Goal: Find specific page/section: Find specific page/section

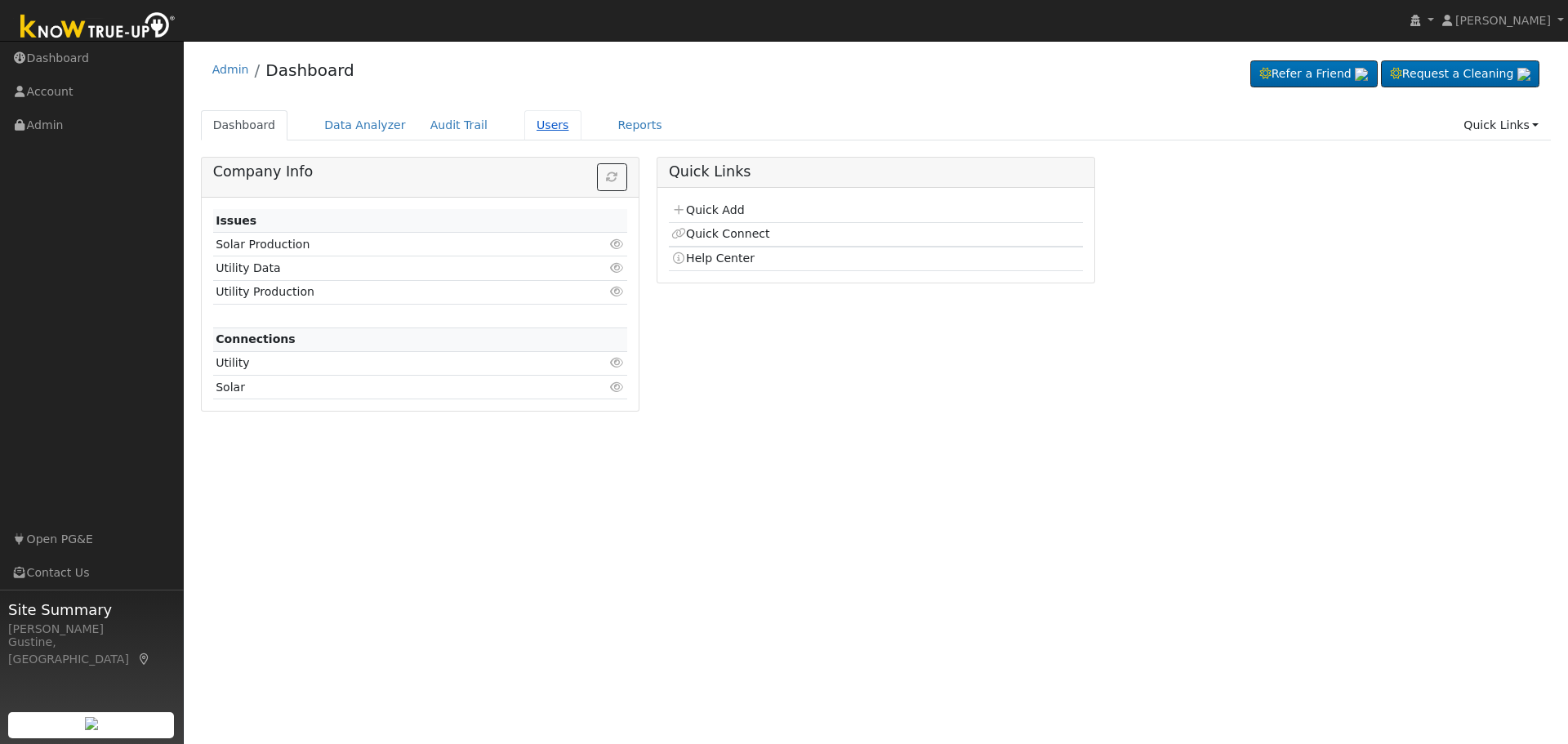
click at [546, 127] on link "Users" at bounding box center [553, 125] width 57 height 30
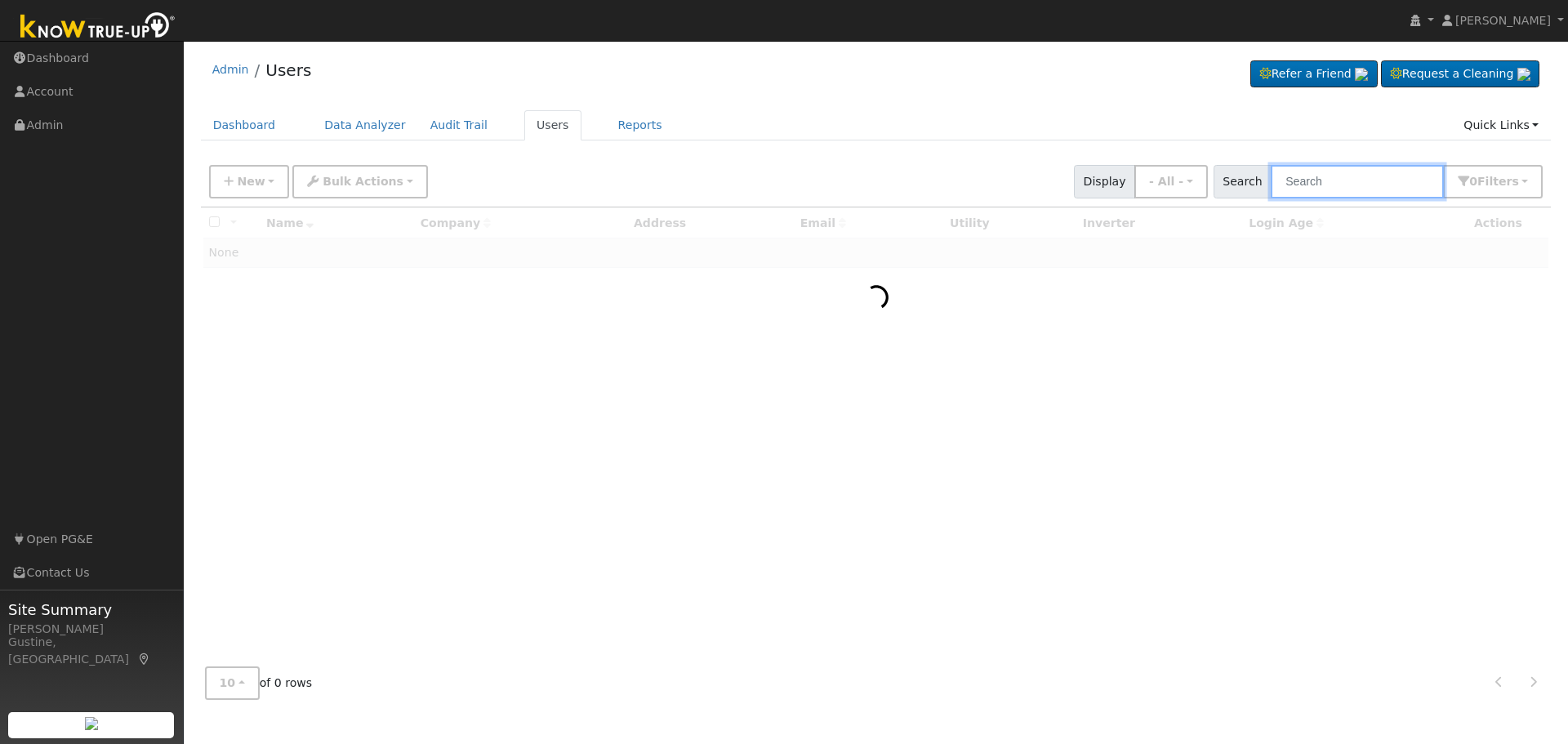
click at [1308, 190] on input "text" at bounding box center [1358, 181] width 173 height 34
paste input "Rocha, Michael & Sherri"
drag, startPoint x: 1335, startPoint y: 183, endPoint x: 941, endPoint y: 133, distance: 397.2
click at [949, 135] on div "Admin Users Refer a Friend Request a Cleaning" at bounding box center [876, 381] width 1369 height 663
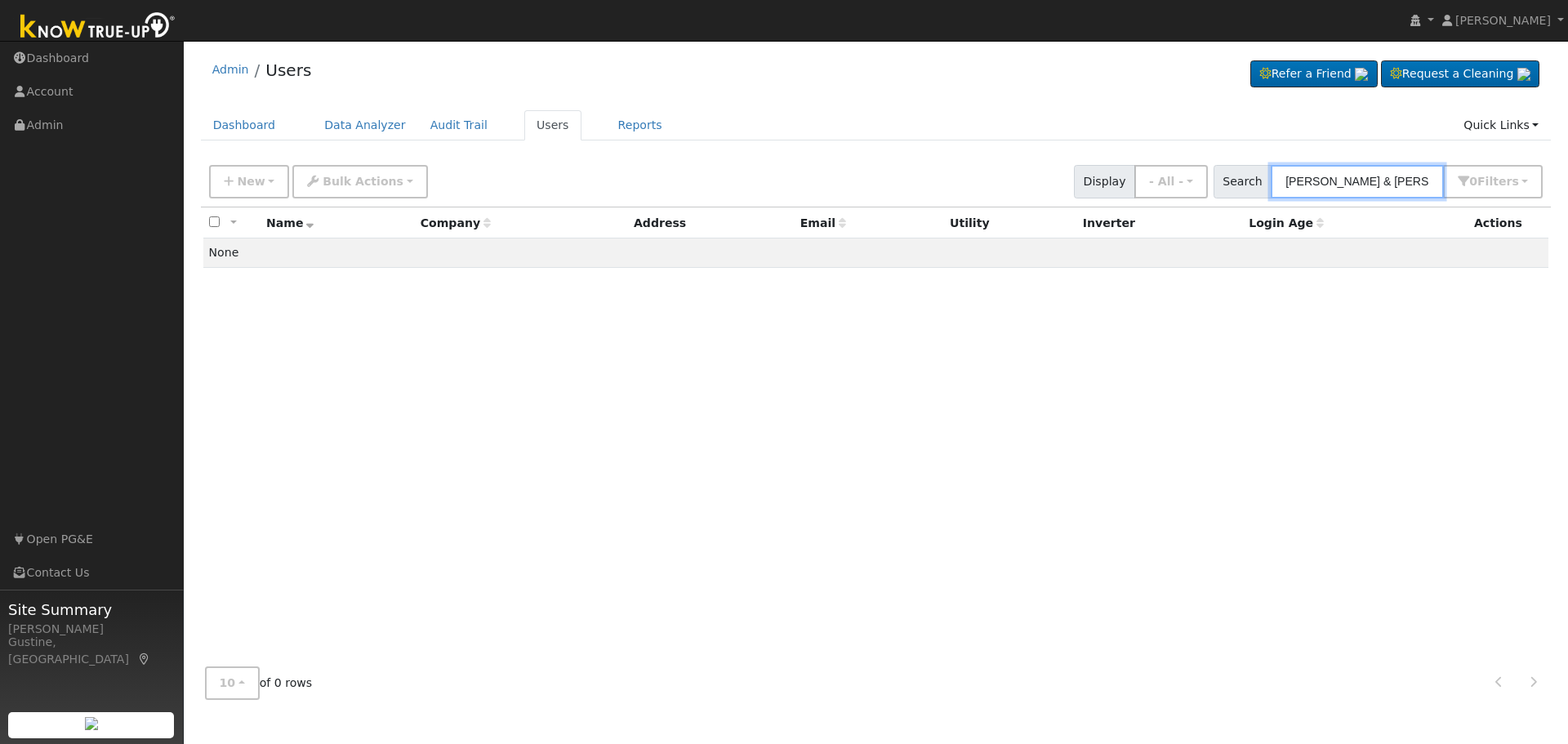
drag, startPoint x: 1345, startPoint y: 185, endPoint x: 1120, endPoint y: 151, distance: 227.6
click at [1120, 151] on div "Admin Users Refer a Friend Request a Cleaning" at bounding box center [876, 381] width 1369 height 663
drag, startPoint x: 1300, startPoint y: 178, endPoint x: 1247, endPoint y: 184, distance: 53.3
click at [1247, 184] on div "Search Sherri 0 Filter s Role Show - All - Show Leads Admin Billing Admin Accou…" at bounding box center [1379, 181] width 330 height 34
drag, startPoint x: 1410, startPoint y: 175, endPoint x: 1176, endPoint y: 158, distance: 234.6
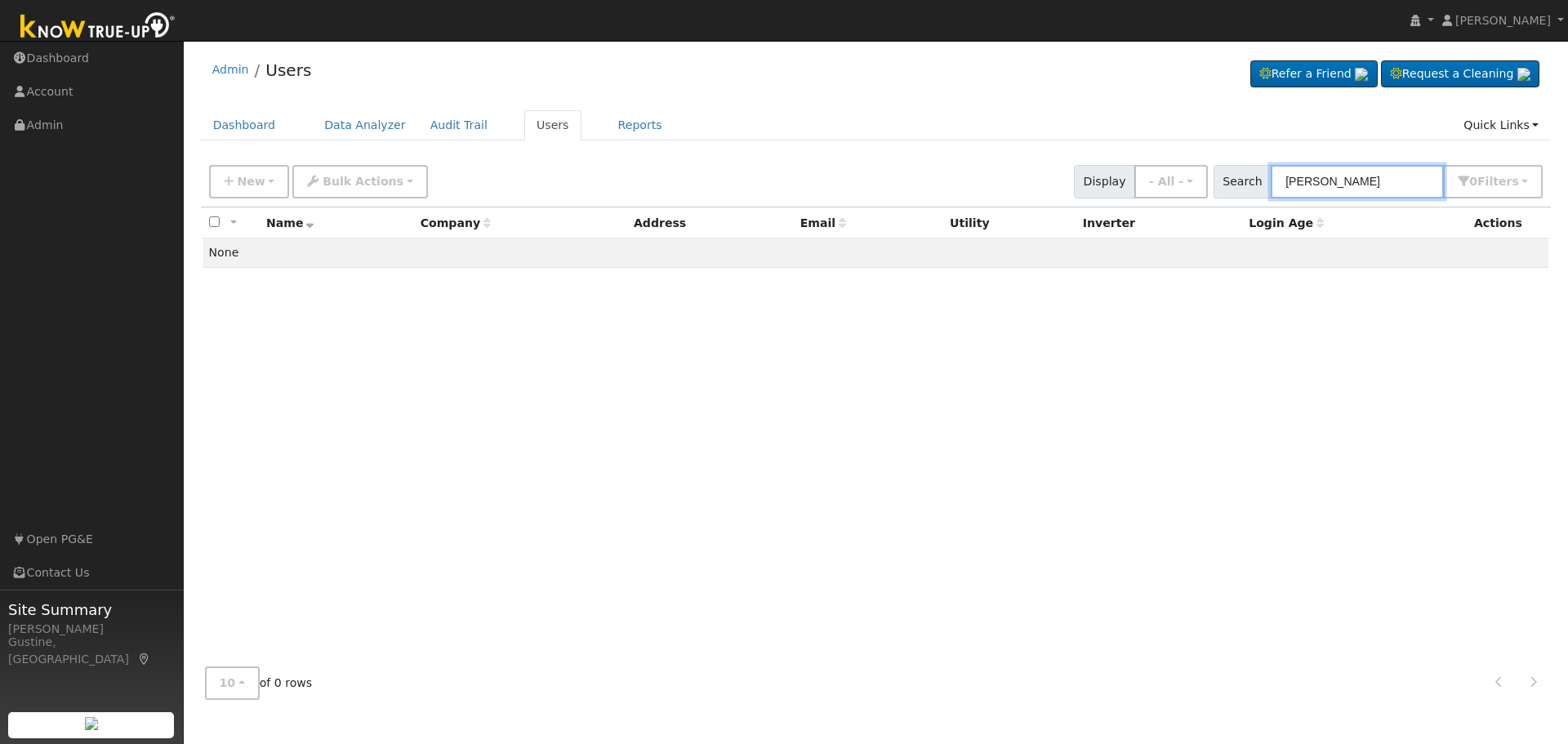
click at [1176, 158] on div "New Add User Quick Add Quick Connect Quick Convert Lead Bulk Actions Send Email…" at bounding box center [877, 181] width 1351 height 50
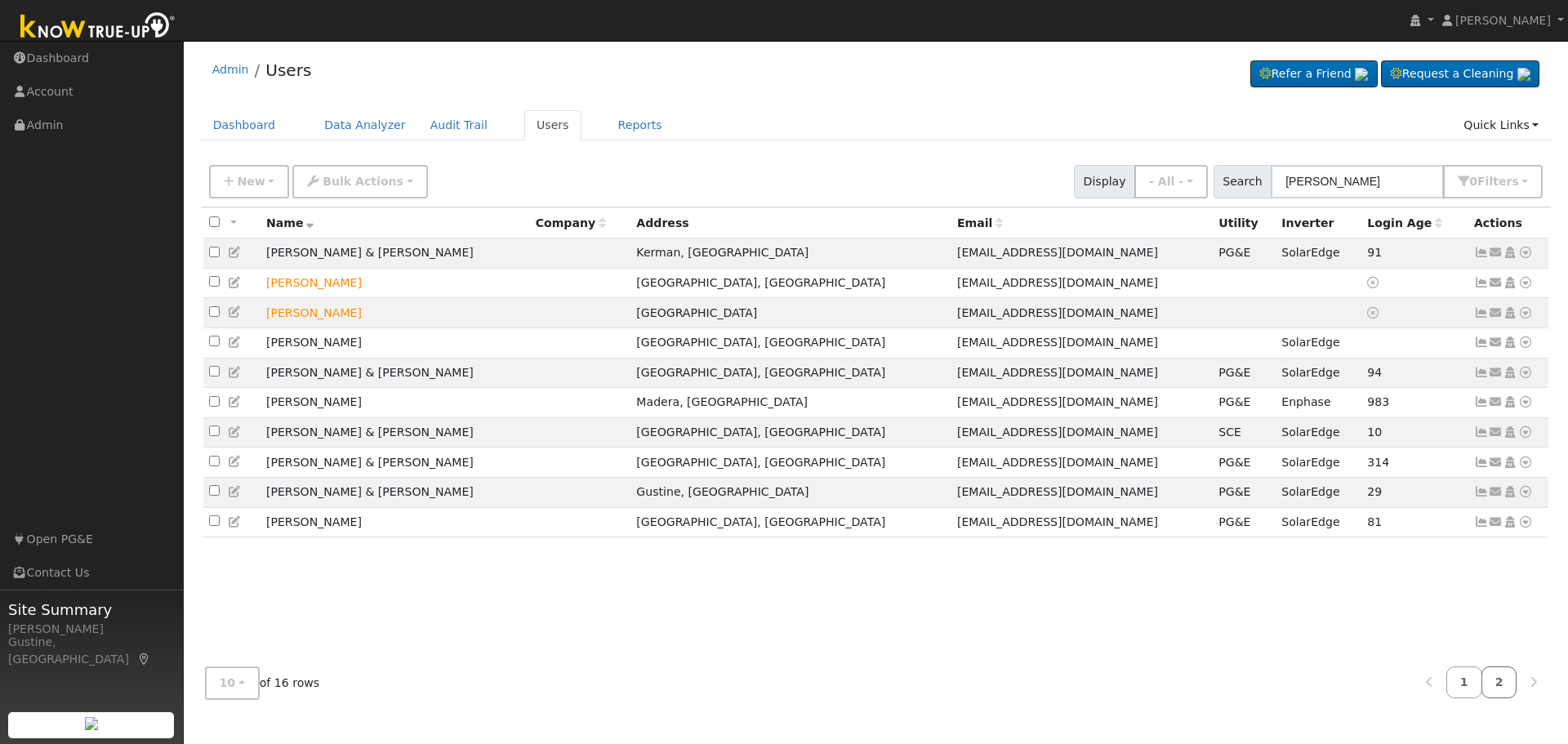
click at [1492, 680] on link "2" at bounding box center [1499, 682] width 36 height 32
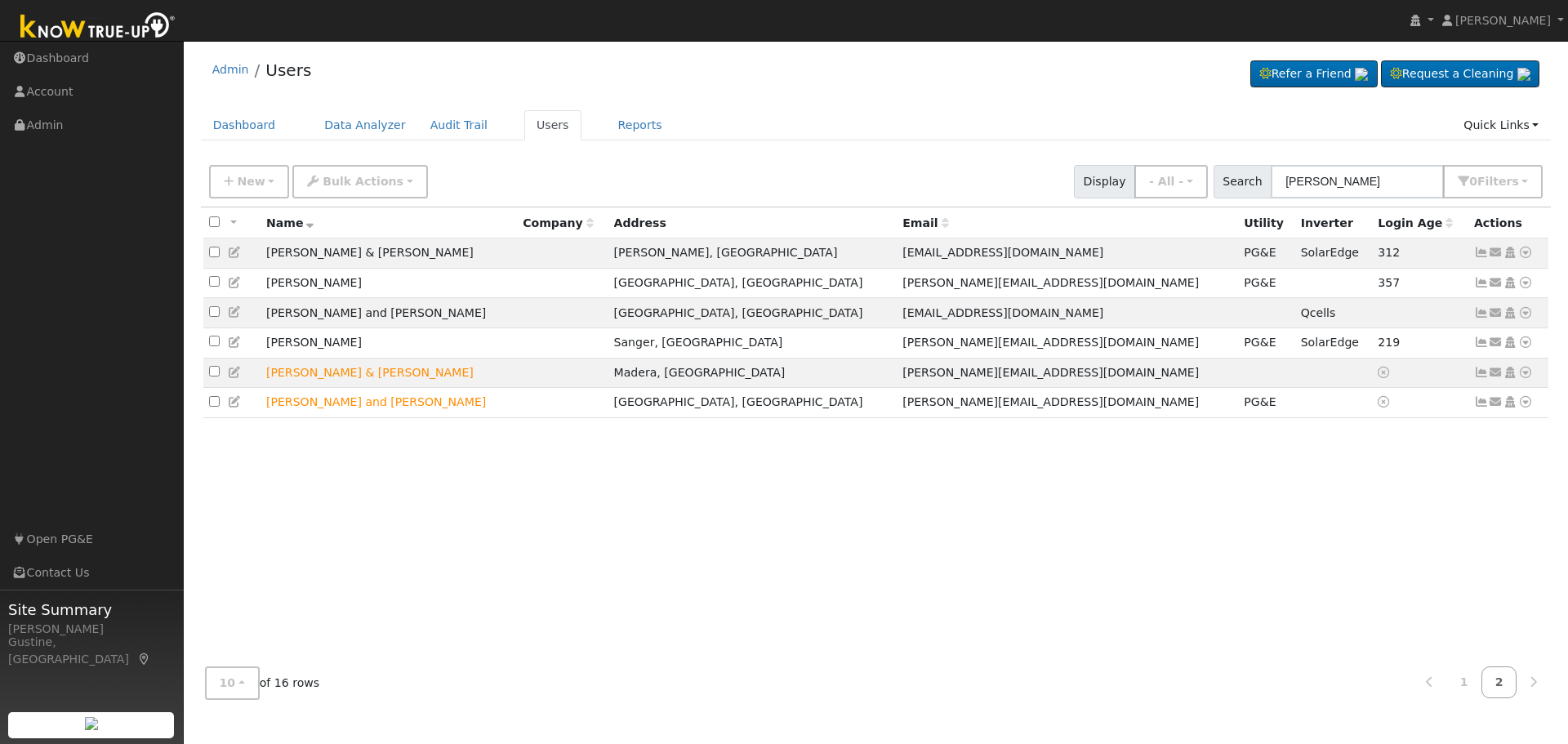
click at [1392, 163] on div "New Add User Quick Add Quick Connect Quick Convert Lead Bulk Actions Send Email…" at bounding box center [877, 181] width 1351 height 50
click at [1390, 168] on input "Sherri" at bounding box center [1358, 181] width 173 height 34
type input "howard"
